Goal: Task Accomplishment & Management: Manage account settings

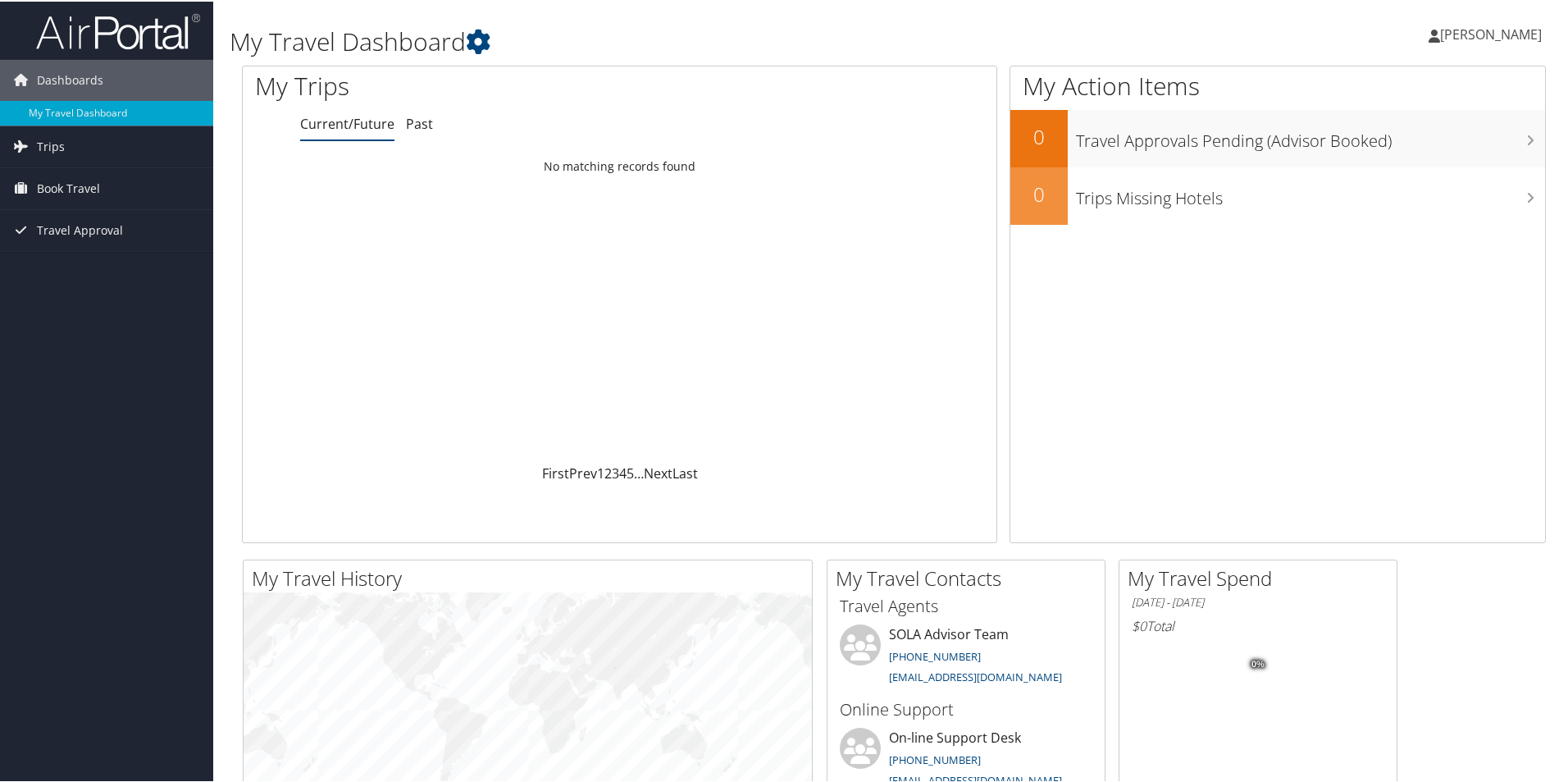
click at [1486, 37] on span "[PERSON_NAME]" at bounding box center [1490, 33] width 101 height 18
click at [1383, 79] on link "My Settings" at bounding box center [1447, 91] width 182 height 28
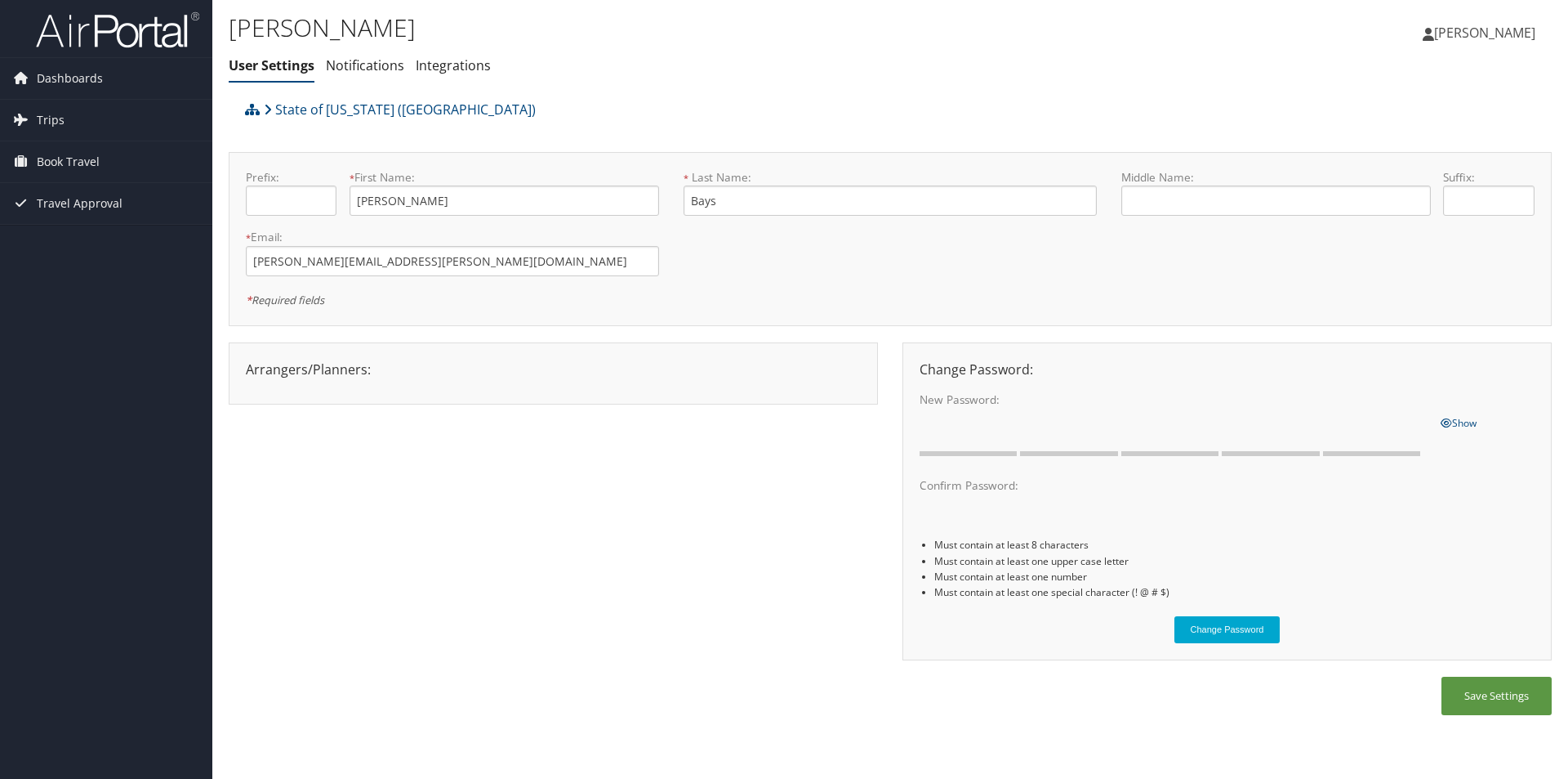
click at [1488, 29] on span "[PERSON_NAME]" at bounding box center [1484, 32] width 101 height 18
click at [1410, 144] on link "View Travel Profile" at bounding box center [1442, 146] width 182 height 28
click at [1477, 30] on span "[PERSON_NAME]" at bounding box center [1484, 32] width 101 height 18
click at [1388, 138] on link "View Travel Profile" at bounding box center [1442, 146] width 182 height 28
click at [1487, 32] on span "[PERSON_NAME]" at bounding box center [1484, 32] width 101 height 18
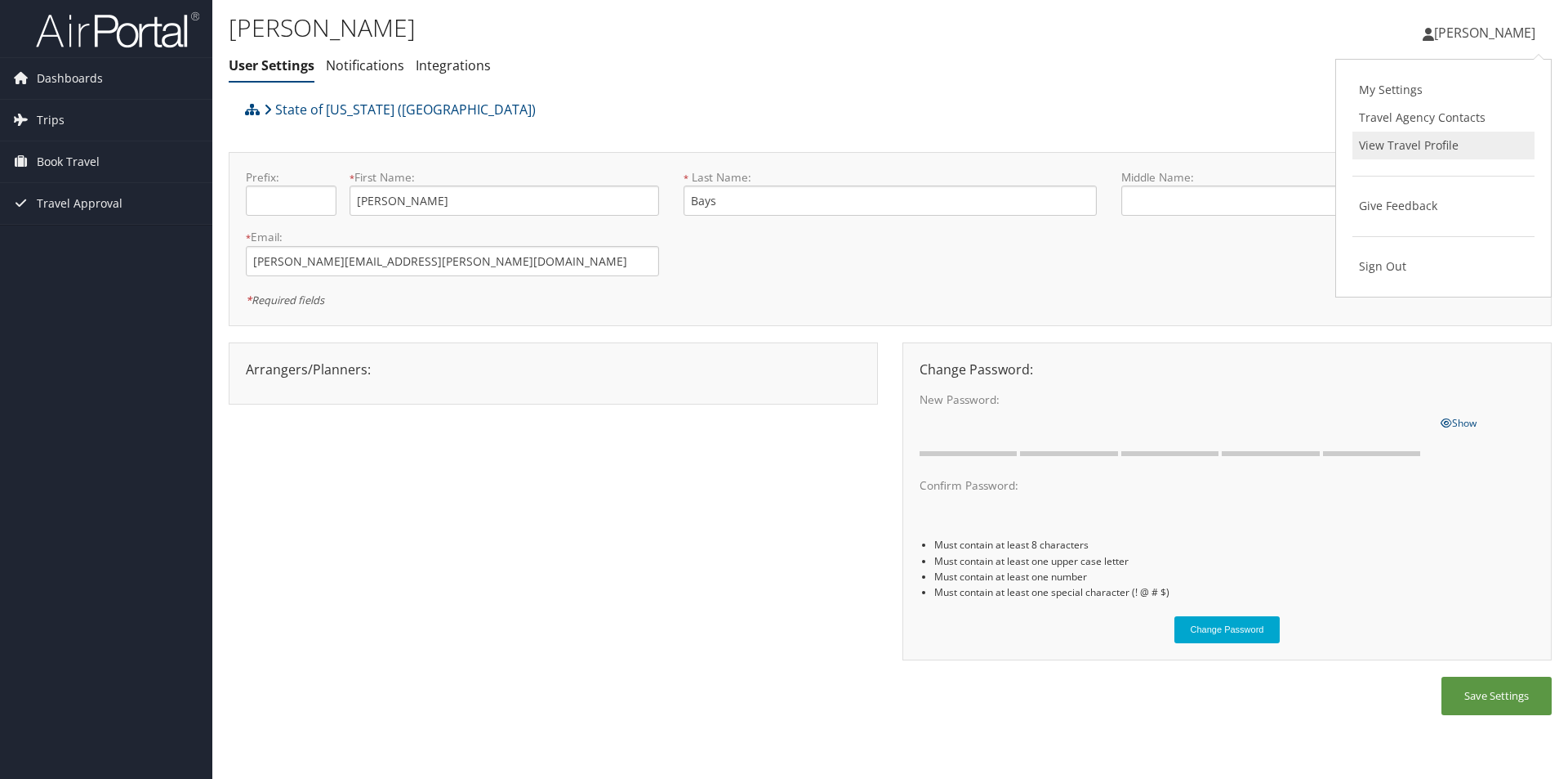
click at [1395, 153] on link "View Travel Profile" at bounding box center [1442, 146] width 182 height 28
click at [1464, 26] on span "[PERSON_NAME]" at bounding box center [1484, 32] width 101 height 18
click at [1389, 88] on link "My Settings" at bounding box center [1442, 90] width 182 height 28
